Goal: Task Accomplishment & Management: Manage account settings

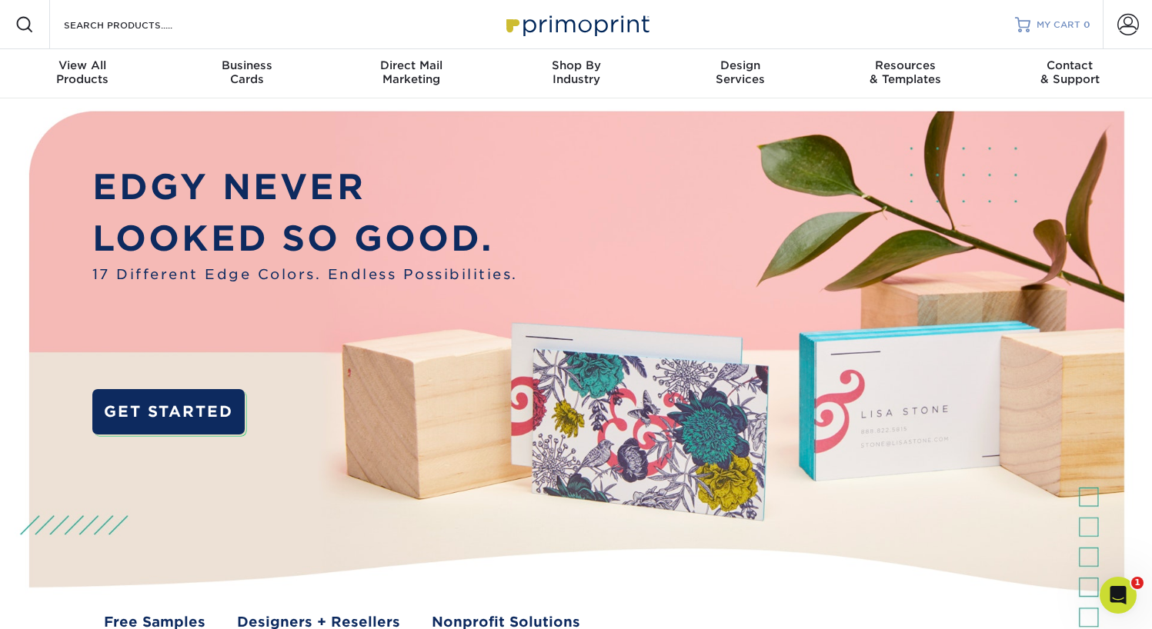
click at [1056, 18] on span "MY CART" at bounding box center [1058, 24] width 44 height 13
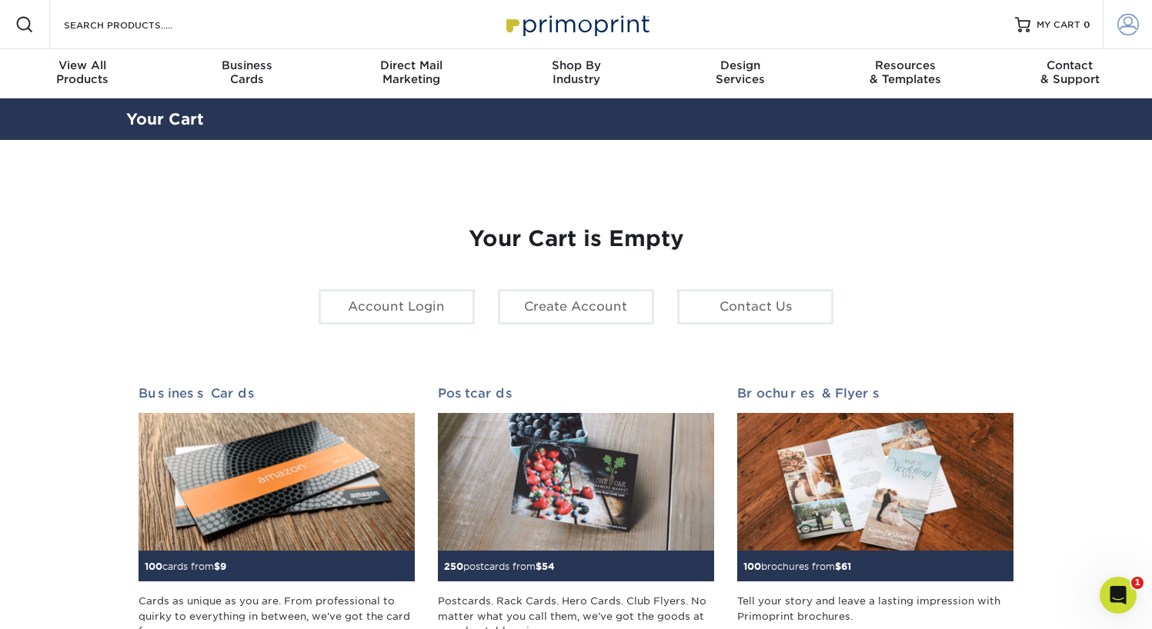
click at [1121, 28] on span at bounding box center [1128, 25] width 22 height 22
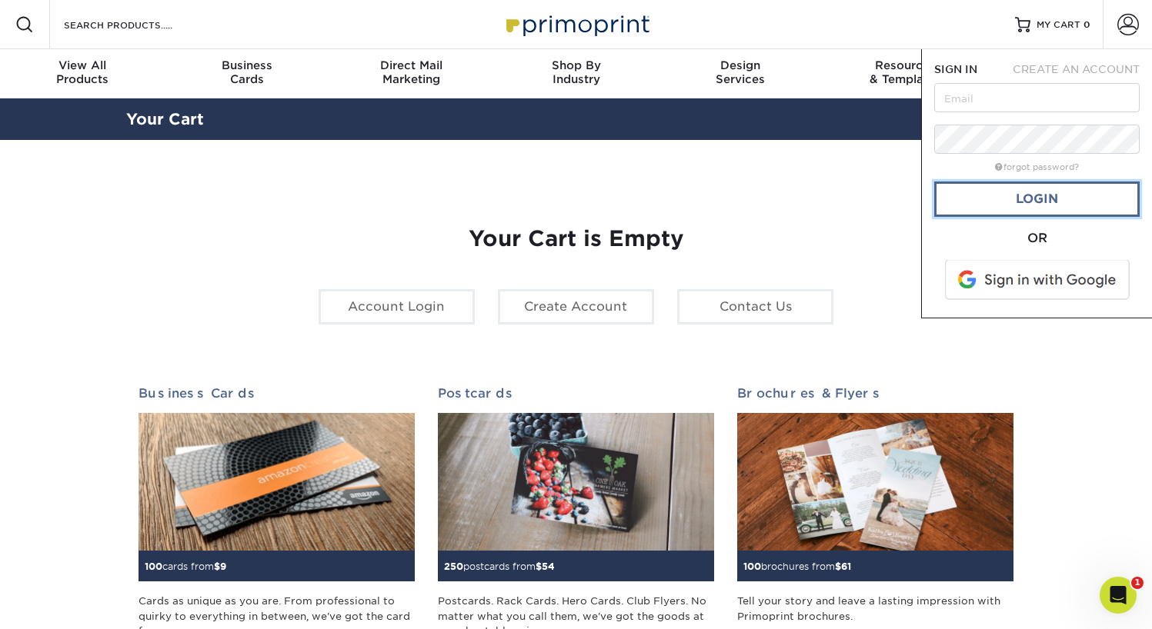
click at [1027, 194] on link "Login" at bounding box center [1036, 199] width 205 height 35
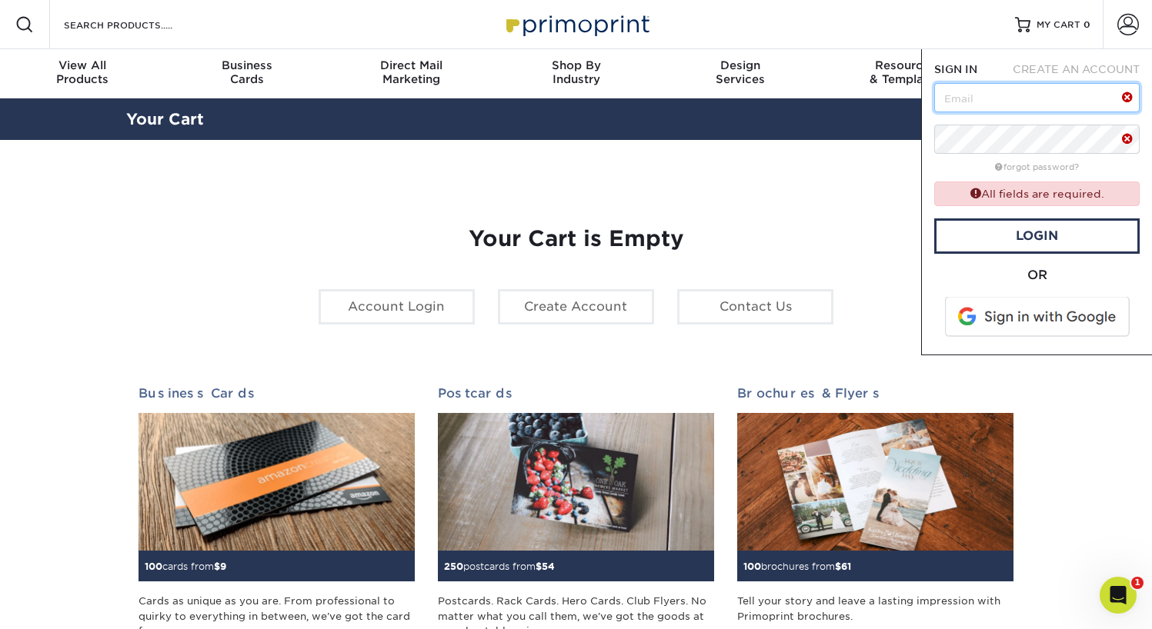
click at [992, 97] on input "text" at bounding box center [1036, 97] width 205 height 29
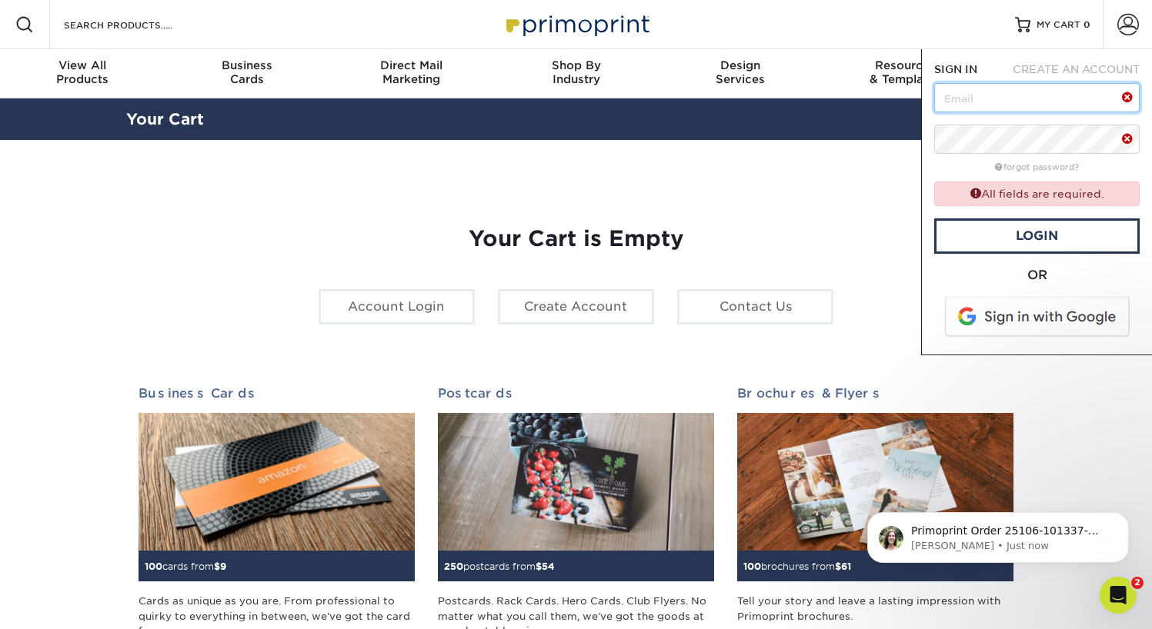
click at [1015, 95] on input "text" at bounding box center [1036, 97] width 205 height 29
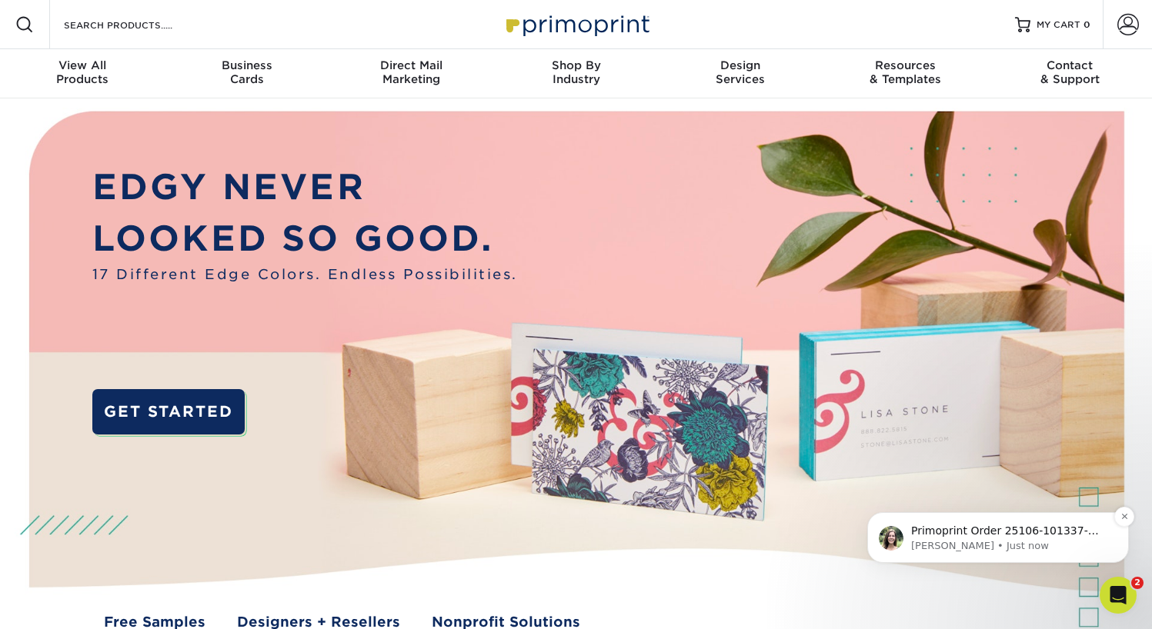
click at [972, 539] on p "[PERSON_NAME] • Just now" at bounding box center [1010, 546] width 198 height 14
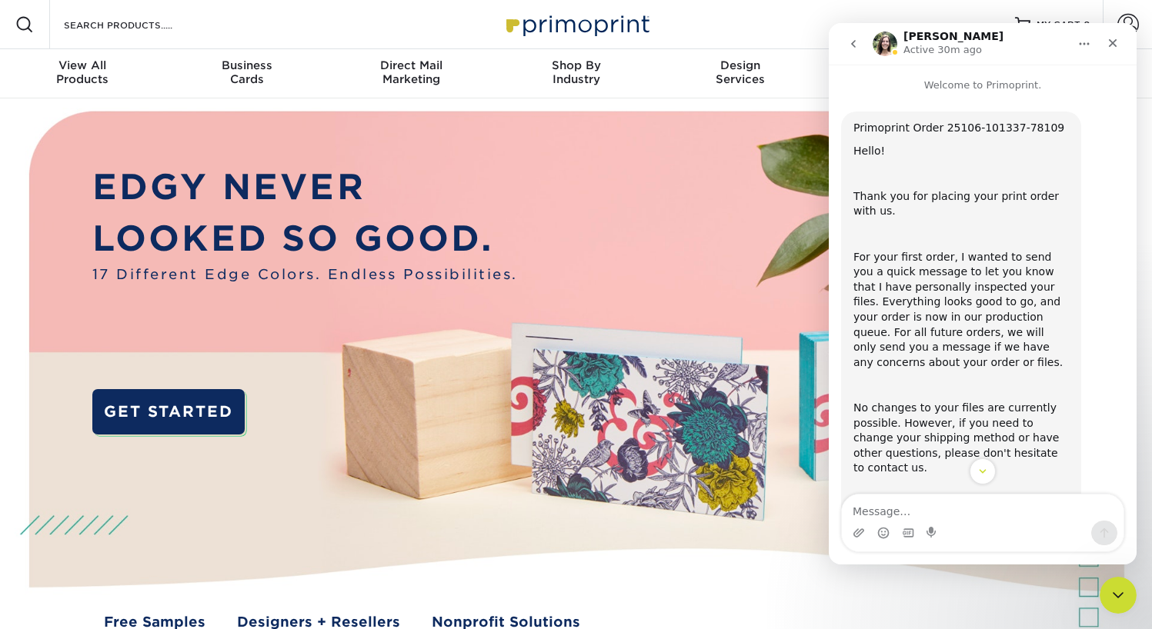
click at [679, 241] on img at bounding box center [575, 383] width 1140 height 570
click at [1118, 38] on div "Close" at bounding box center [1113, 43] width 28 height 28
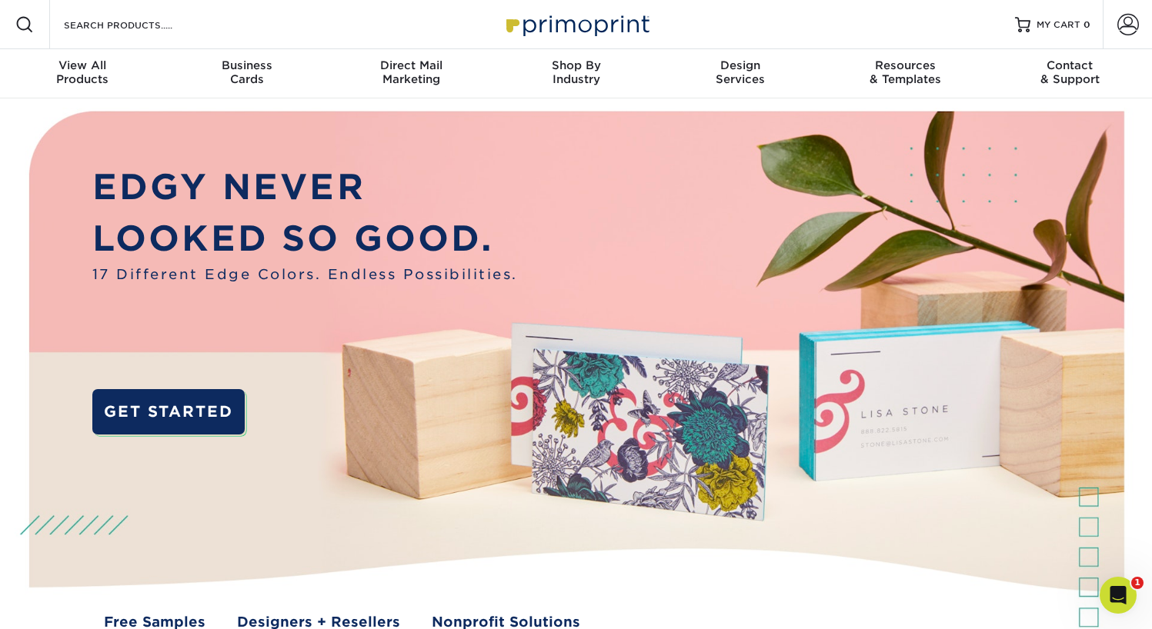
scroll to position [144, 0]
